Goal: Task Accomplishment & Management: Use online tool/utility

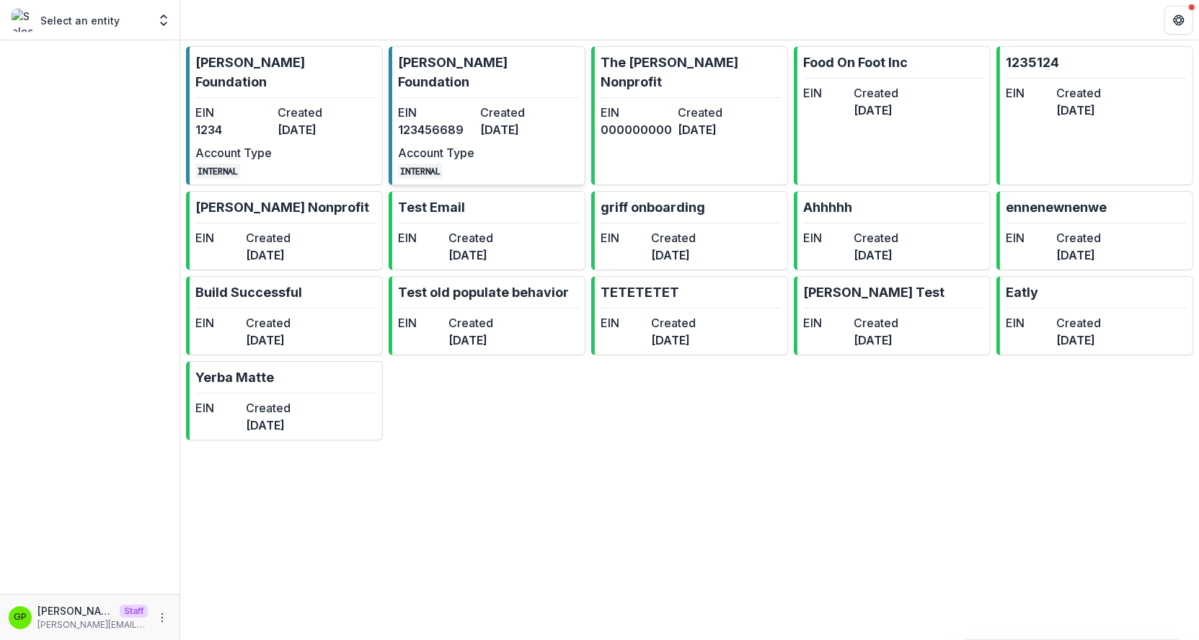
click at [415, 74] on link "[PERSON_NAME] Foundation EIN [US_EMPLOYER_IDENTIFICATION_NUMBER] Created [DATE]…" at bounding box center [487, 115] width 197 height 139
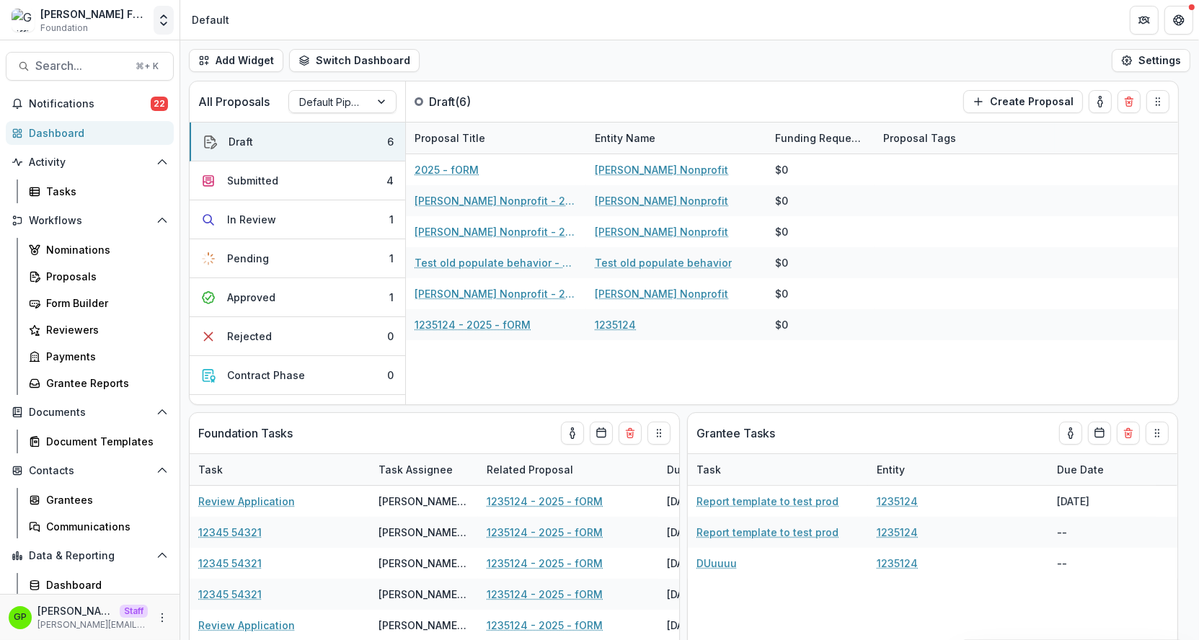
click at [155, 17] on button "Open entity switcher" at bounding box center [164, 20] width 20 height 29
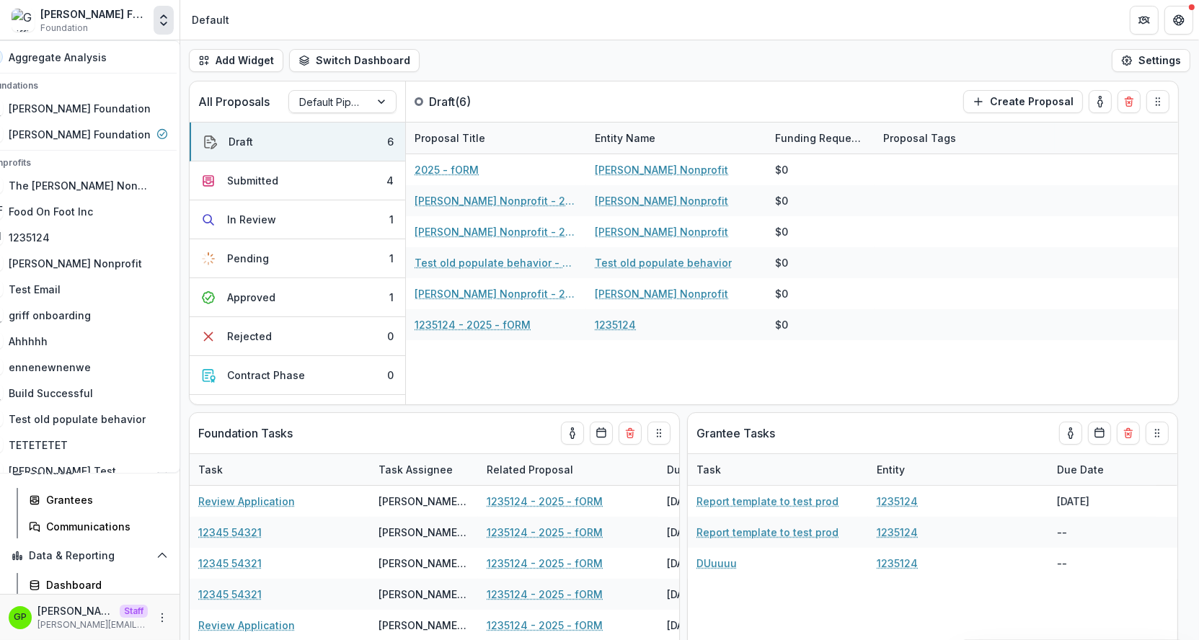
click at [226, 22] on div "Default" at bounding box center [210, 19] width 37 height 15
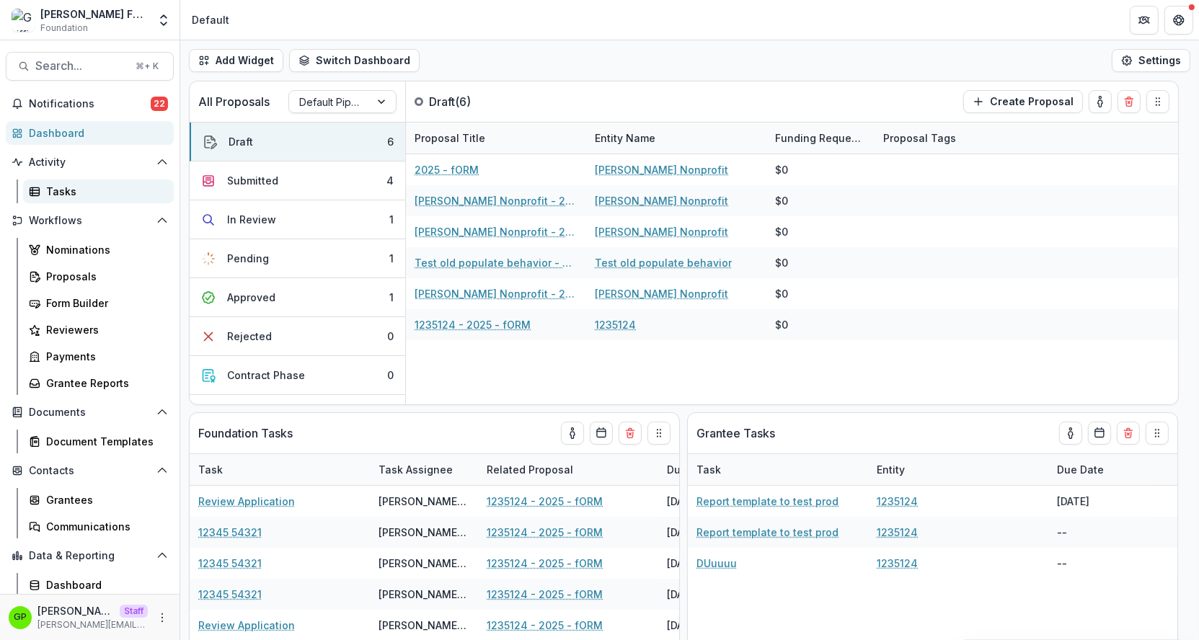
click at [78, 203] on link "Tasks" at bounding box center [98, 192] width 151 height 24
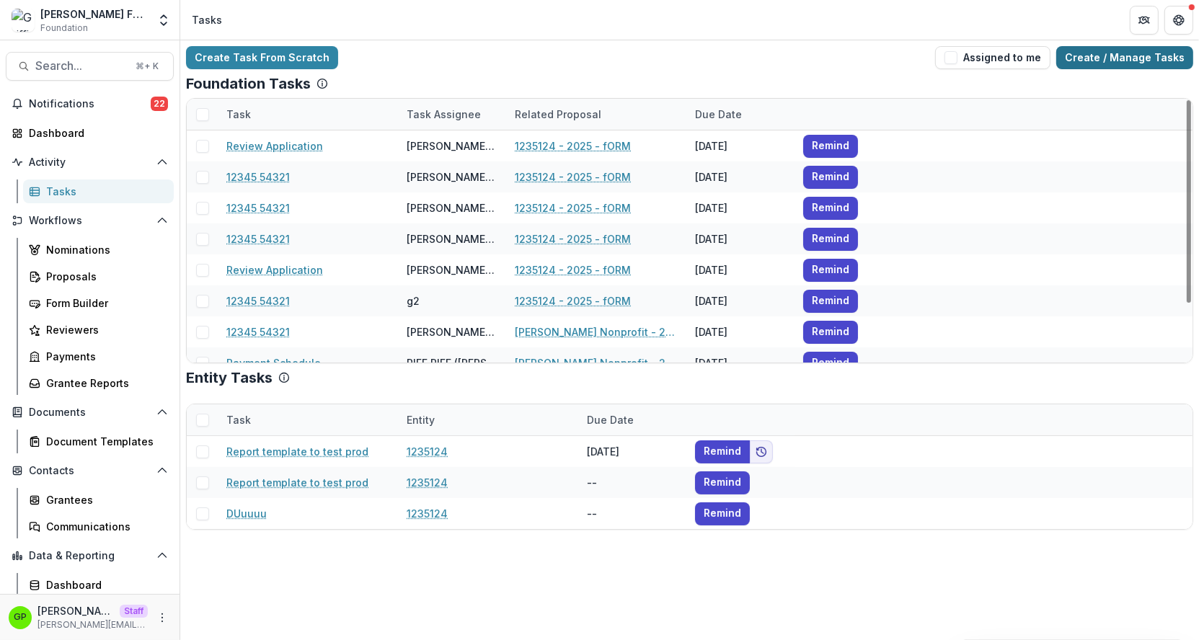
click at [1160, 67] on link "Create / Manage Tasks" at bounding box center [1124, 57] width 137 height 23
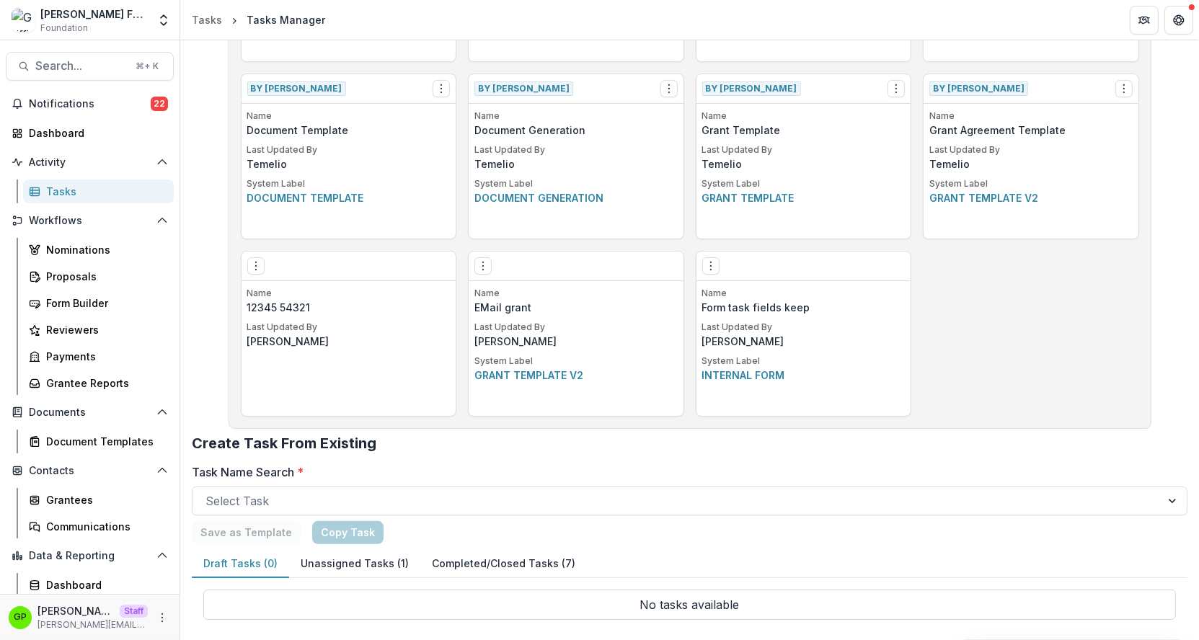
scroll to position [512, 0]
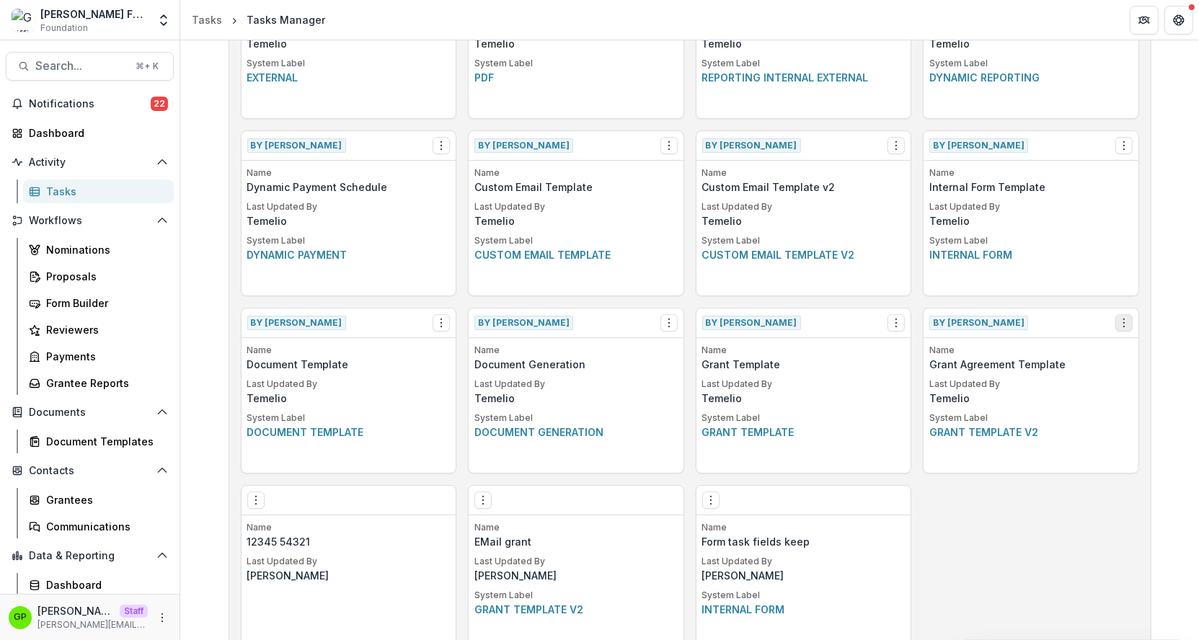
click at [1112, 314] on div "By [PERSON_NAME] View Make a Copy Create Task From Template" at bounding box center [1031, 324] width 215 height 30
click at [1117, 315] on button "Options" at bounding box center [1123, 322] width 17 height 17
click at [1065, 353] on link "View" at bounding box center [1035, 352] width 177 height 24
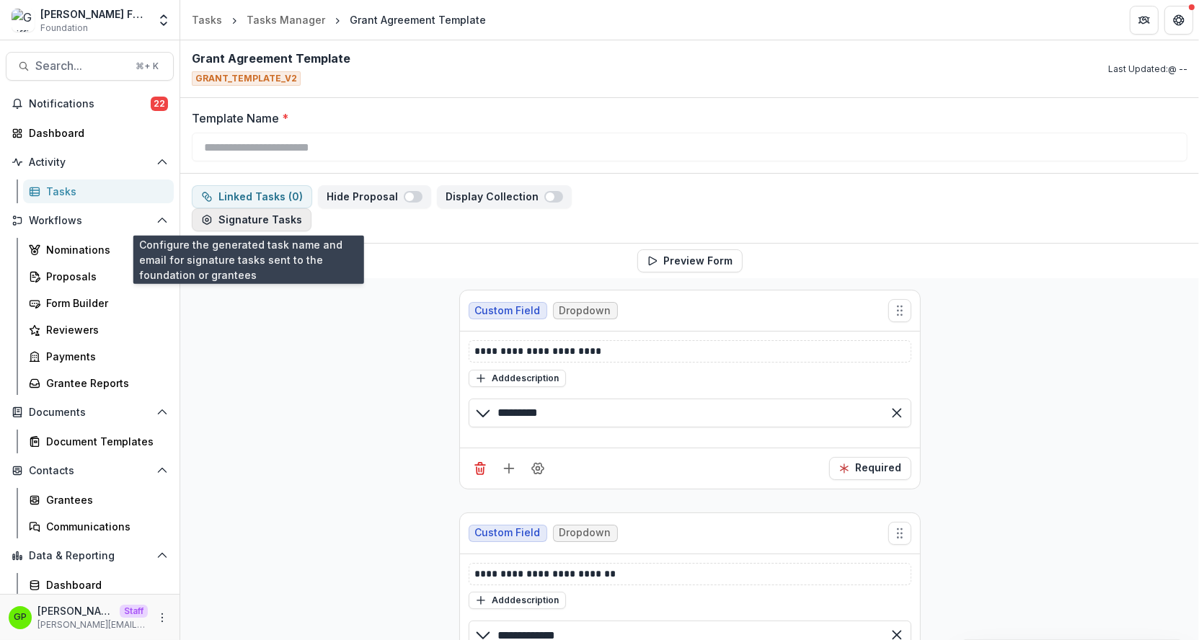
click at [258, 222] on button "Signature Tasks" at bounding box center [252, 219] width 120 height 23
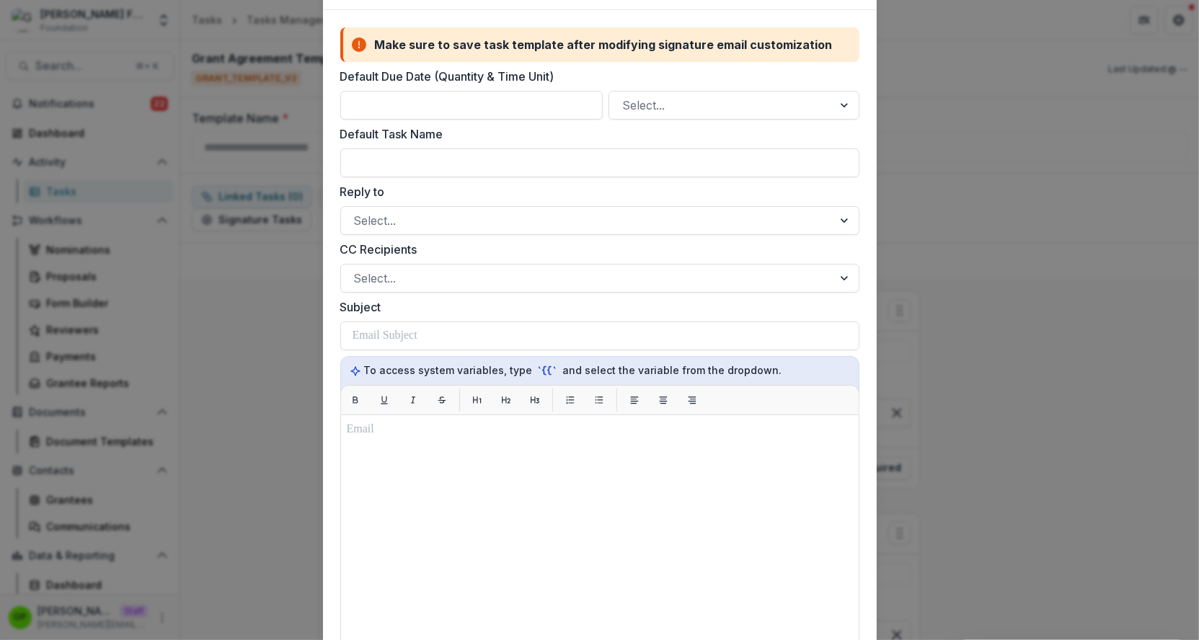
scroll to position [72, 0]
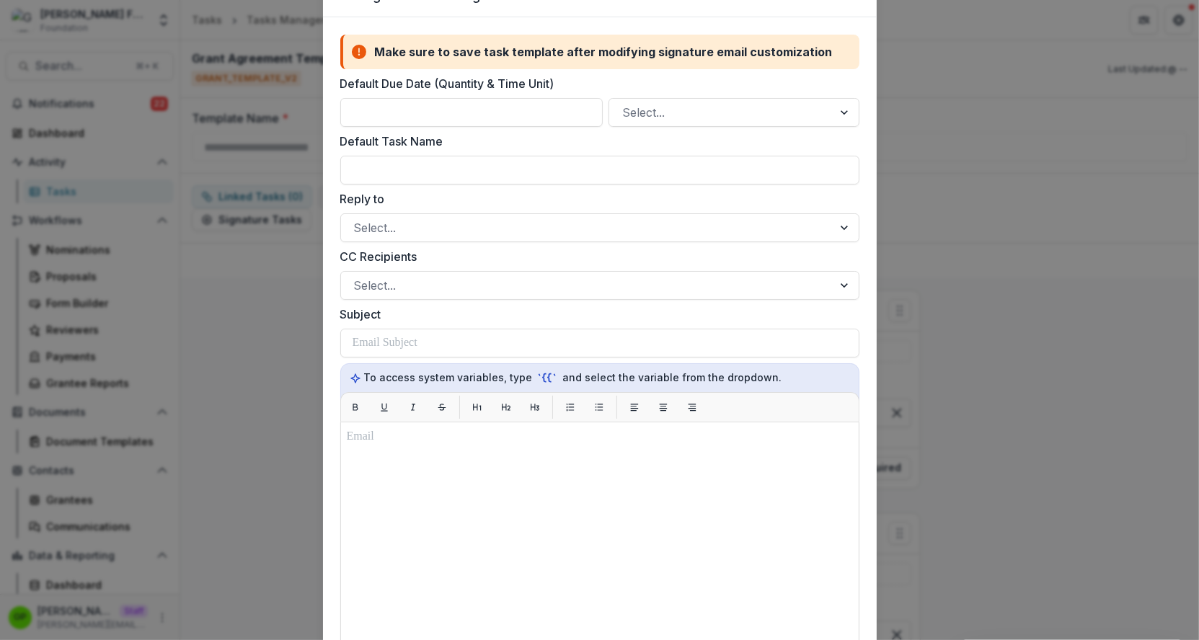
click at [420, 248] on label "CC Recipients" at bounding box center [595, 256] width 510 height 17
click at [358, 277] on input "CC Recipients" at bounding box center [356, 285] width 4 height 17
click at [399, 323] on div "Subject" at bounding box center [599, 332] width 519 height 52
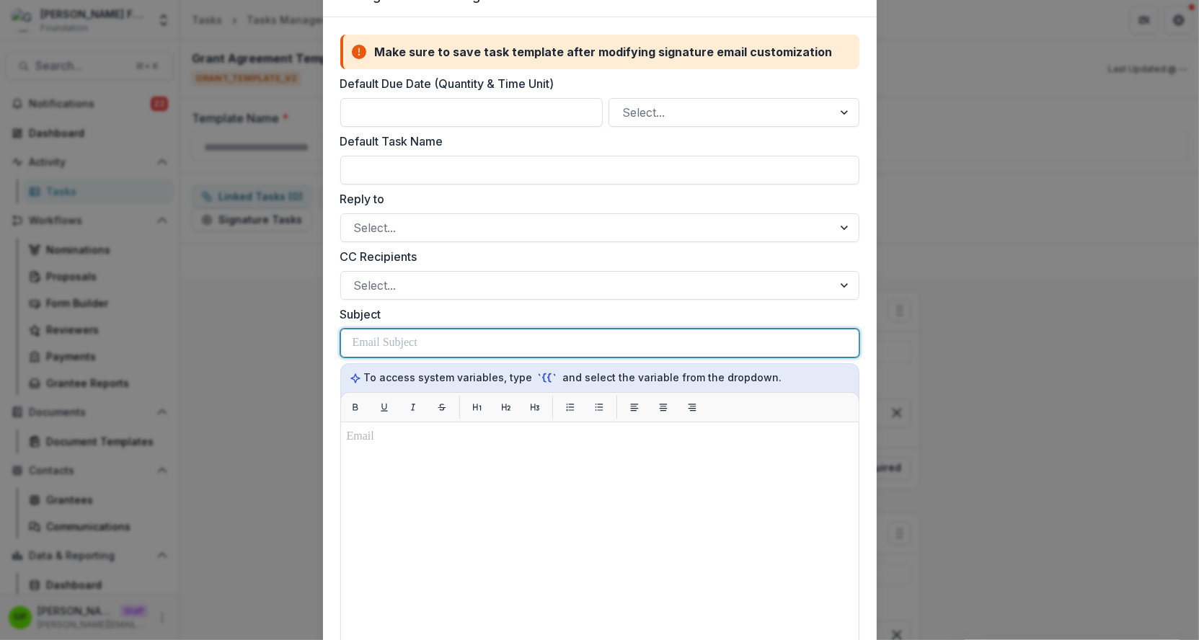
click at [407, 329] on div at bounding box center [600, 342] width 495 height 27
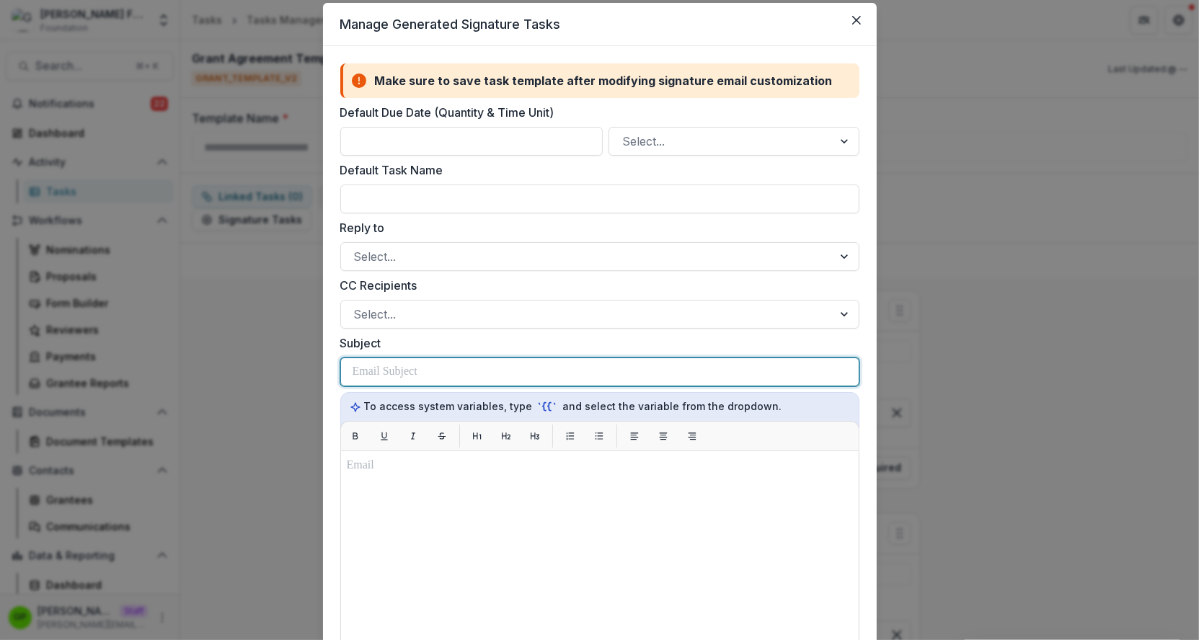
scroll to position [44, 0]
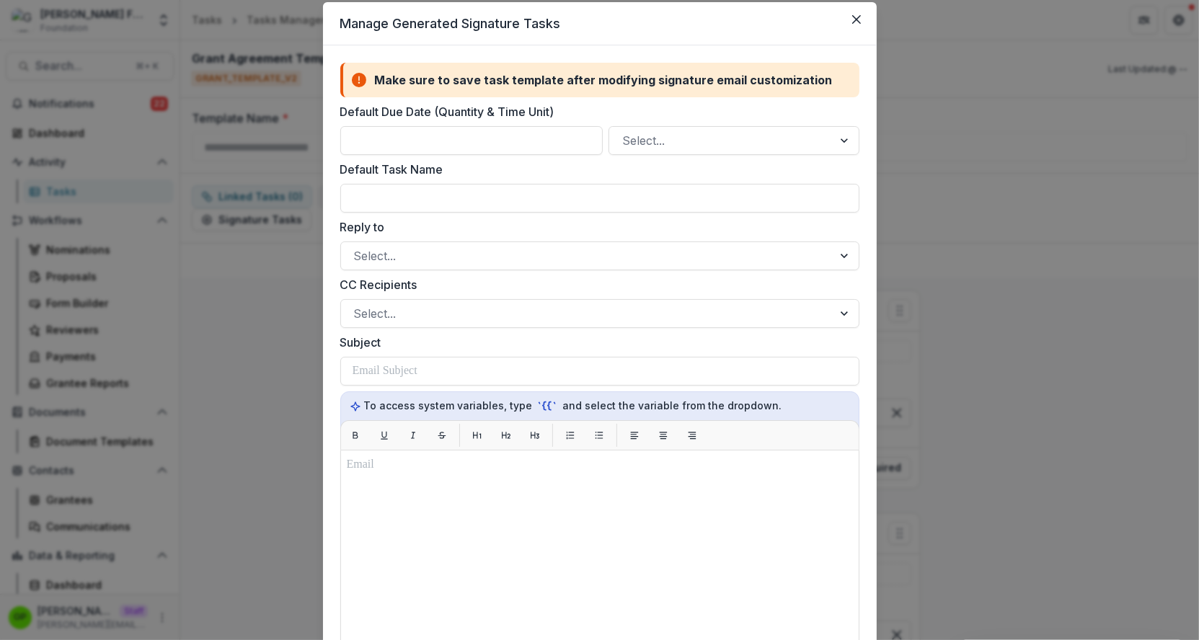
click at [917, 229] on div "Manage Generated Signature Tasks Make sure to save task template after modifyin…" at bounding box center [599, 320] width 1199 height 640
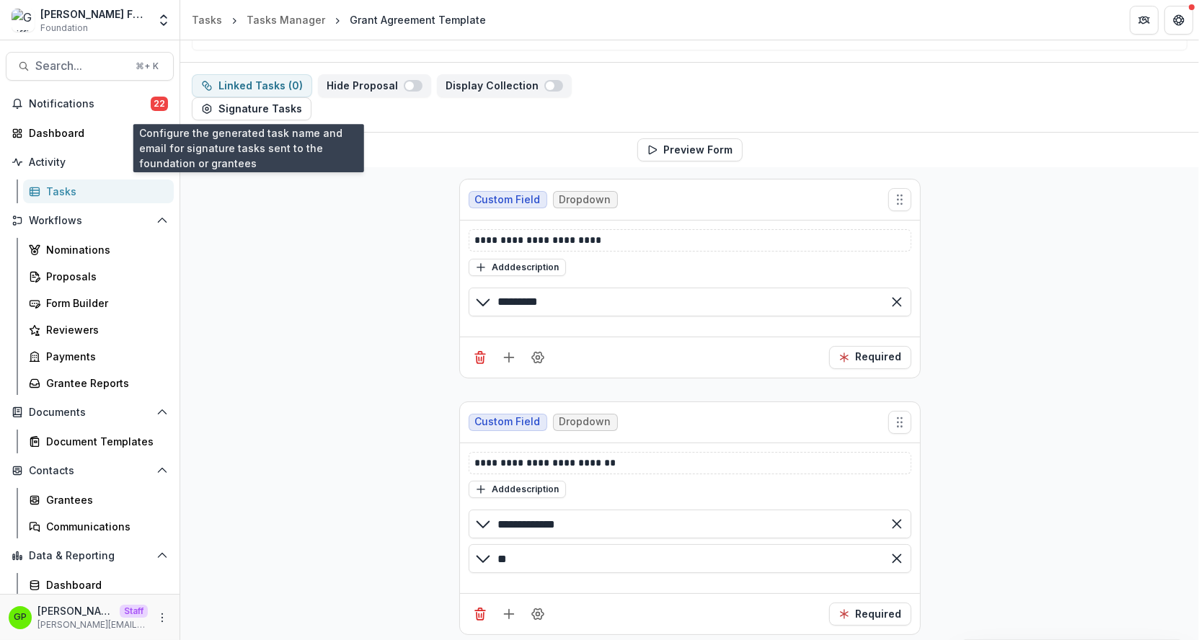
scroll to position [0, 0]
